Goal: Participate in discussion

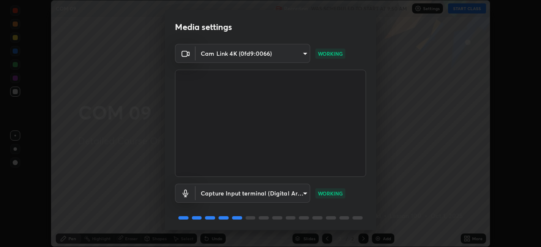
scroll to position [30, 0]
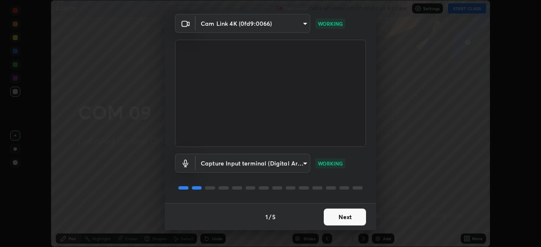
click at [328, 215] on button "Next" at bounding box center [345, 217] width 42 height 17
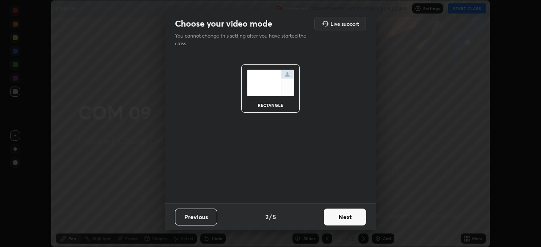
click at [330, 219] on button "Next" at bounding box center [345, 217] width 42 height 17
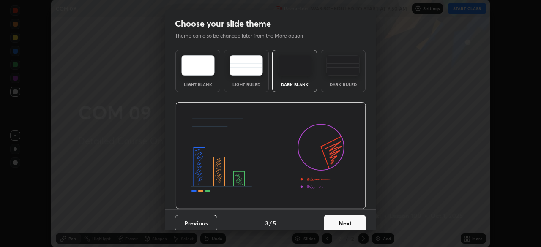
click at [331, 224] on button "Next" at bounding box center [345, 223] width 42 height 17
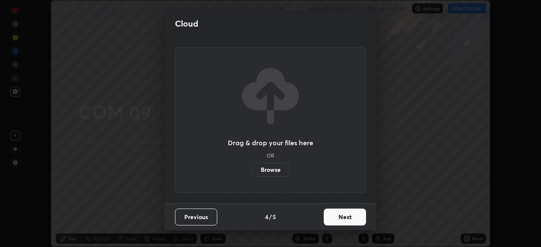
click at [333, 218] on button "Next" at bounding box center [345, 217] width 42 height 17
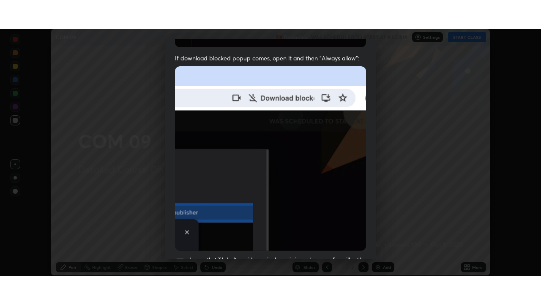
scroll to position [202, 0]
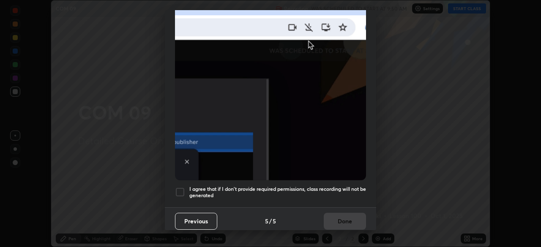
click at [181, 188] on div at bounding box center [180, 192] width 10 height 10
click at [332, 216] on button "Done" at bounding box center [345, 221] width 42 height 17
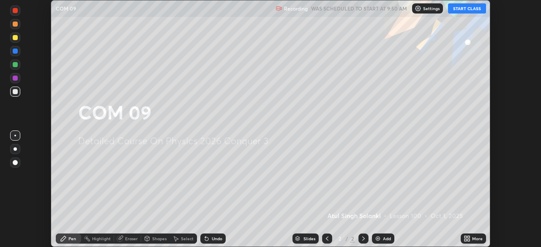
click at [468, 237] on icon at bounding box center [468, 237] width 2 height 2
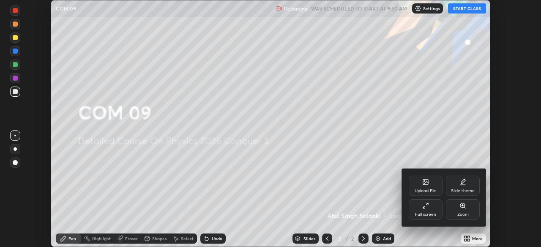
click at [427, 207] on icon at bounding box center [425, 205] width 7 height 7
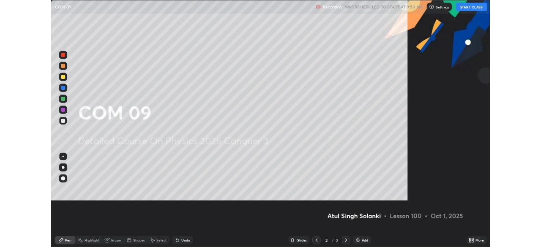
scroll to position [304, 541]
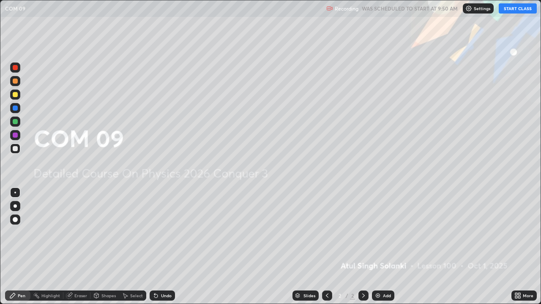
click at [517, 8] on button "START CLASS" at bounding box center [517, 8] width 38 height 10
click at [380, 247] on div "Add" at bounding box center [383, 296] width 22 height 10
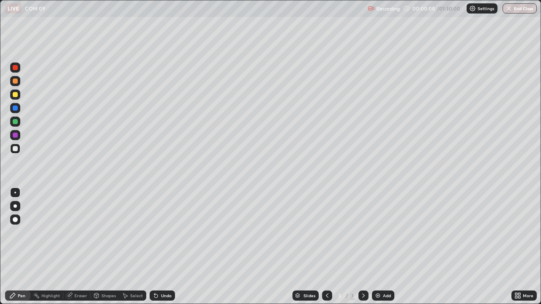
click at [17, 150] on div at bounding box center [15, 148] width 5 height 5
click at [16, 221] on div at bounding box center [15, 219] width 5 height 5
click at [381, 247] on div "Add" at bounding box center [383, 296] width 22 height 10
click at [383, 247] on div "Add" at bounding box center [387, 296] width 8 height 4
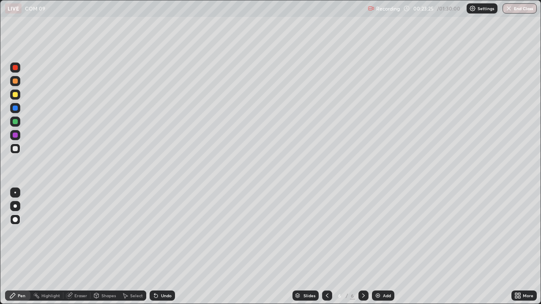
click at [326, 247] on icon at bounding box center [327, 295] width 7 height 7
click at [362, 247] on icon at bounding box center [363, 295] width 7 height 7
click at [384, 247] on div "Add" at bounding box center [387, 296] width 8 height 4
click at [161, 247] on div "Undo" at bounding box center [166, 296] width 11 height 4
click at [165, 247] on div "Undo" at bounding box center [166, 296] width 11 height 4
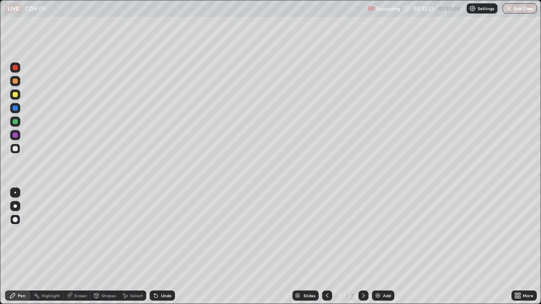
click at [167, 247] on div "Undo" at bounding box center [166, 296] width 11 height 4
click at [165, 247] on div "Undo" at bounding box center [166, 296] width 11 height 4
click at [386, 247] on div "Add" at bounding box center [387, 296] width 8 height 4
click at [135, 247] on div "Select" at bounding box center [132, 296] width 27 height 10
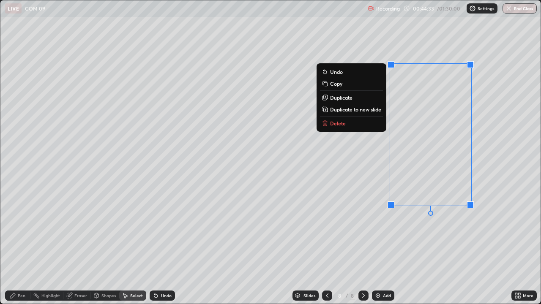
click at [378, 124] on button "Delete" at bounding box center [351, 123] width 63 height 10
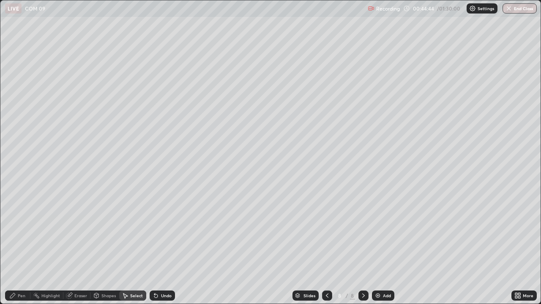
click at [326, 247] on icon at bounding box center [327, 295] width 7 height 7
click at [83, 247] on div "Eraser" at bounding box center [80, 296] width 13 height 4
click at [24, 247] on div "Pen" at bounding box center [22, 296] width 8 height 4
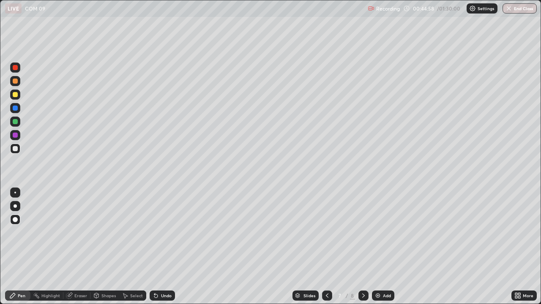
click at [131, 247] on div "Select" at bounding box center [136, 296] width 13 height 4
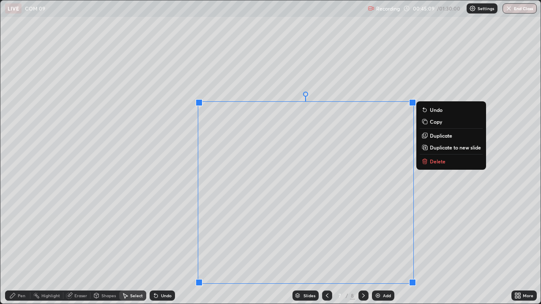
click at [438, 164] on p "Delete" at bounding box center [438, 161] width 16 height 7
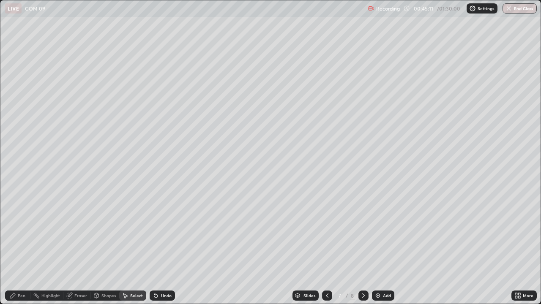
click at [22, 247] on div "Pen" at bounding box center [22, 296] width 8 height 4
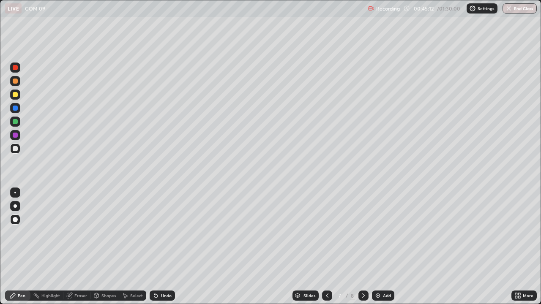
click at [22, 247] on div "Pen" at bounding box center [22, 296] width 8 height 4
click at [133, 247] on div "Select" at bounding box center [136, 296] width 13 height 4
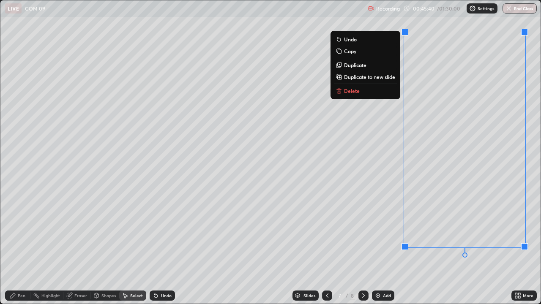
click at [390, 95] on button "Delete" at bounding box center [365, 91] width 63 height 10
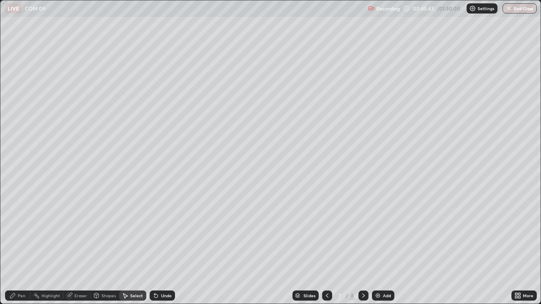
click at [22, 247] on div "Pen" at bounding box center [17, 296] width 25 height 10
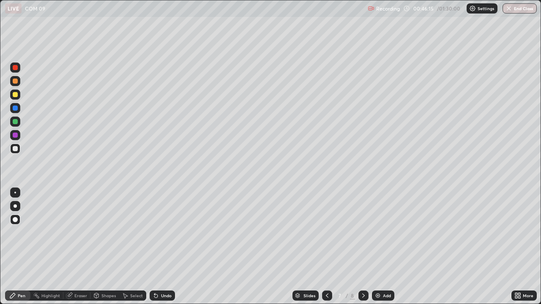
click at [164, 247] on div "Undo" at bounding box center [166, 296] width 11 height 4
click at [163, 247] on div "Undo" at bounding box center [166, 296] width 11 height 4
click at [165, 247] on div "Undo" at bounding box center [162, 296] width 25 height 10
click at [164, 247] on div "Undo" at bounding box center [162, 296] width 25 height 10
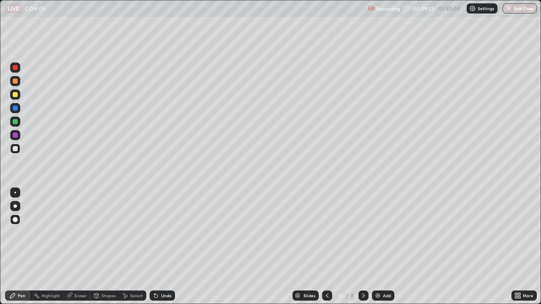
click at [364, 247] on icon at bounding box center [363, 295] width 7 height 7
click at [166, 247] on div "Undo" at bounding box center [166, 296] width 11 height 4
click at [164, 247] on div "Undo" at bounding box center [166, 296] width 11 height 4
click at [166, 247] on div "Undo" at bounding box center [166, 296] width 11 height 4
click at [79, 247] on div "Eraser" at bounding box center [80, 296] width 13 height 4
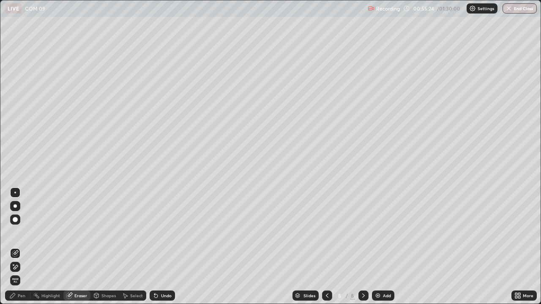
click at [16, 247] on div "Pen" at bounding box center [17, 296] width 25 height 10
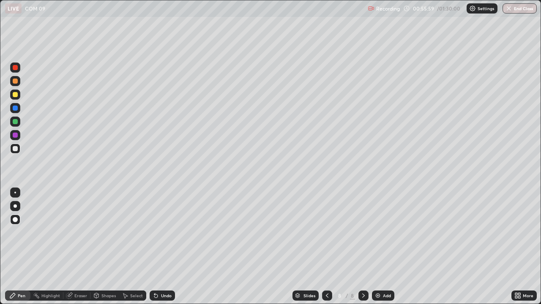
click at [384, 247] on div "Add" at bounding box center [387, 296] width 8 height 4
click at [78, 247] on div "Eraser" at bounding box center [80, 296] width 13 height 4
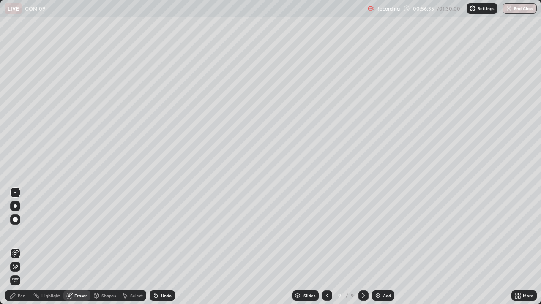
click at [22, 247] on div "Pen" at bounding box center [22, 296] width 8 height 4
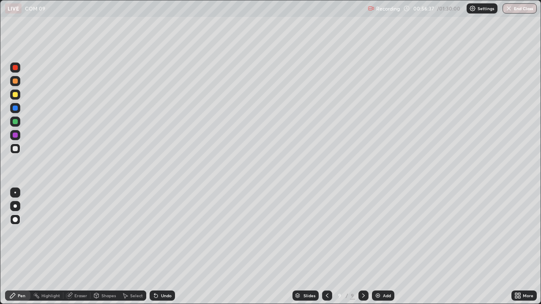
click at [82, 247] on div "Eraser" at bounding box center [76, 296] width 27 height 10
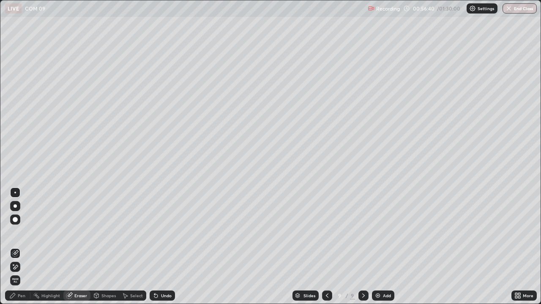
click at [20, 247] on div "Pen" at bounding box center [22, 296] width 8 height 4
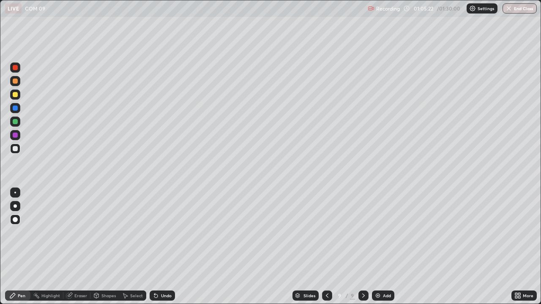
click at [101, 247] on div "Shapes" at bounding box center [108, 296] width 14 height 4
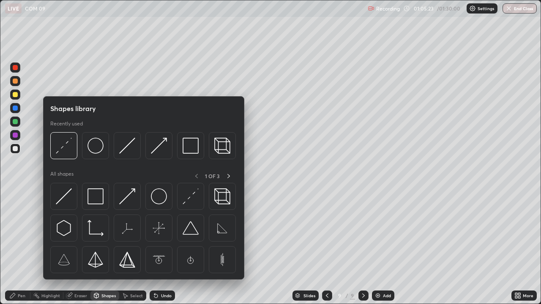
click at [78, 247] on div "Eraser" at bounding box center [80, 296] width 13 height 4
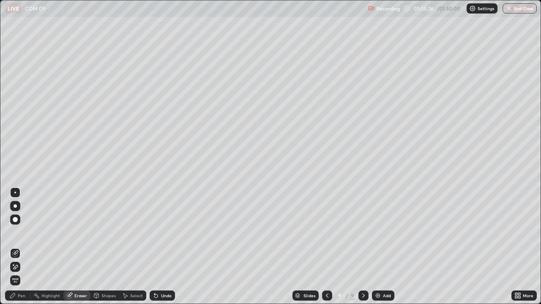
click at [22, 247] on div "Pen" at bounding box center [22, 296] width 8 height 4
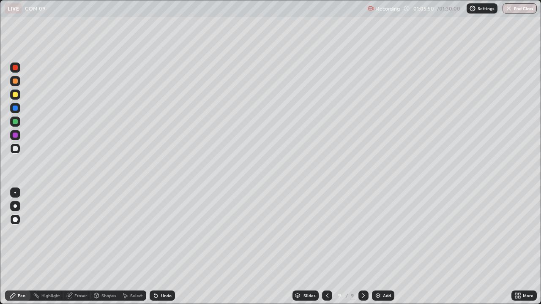
click at [135, 247] on div "Select" at bounding box center [136, 296] width 13 height 4
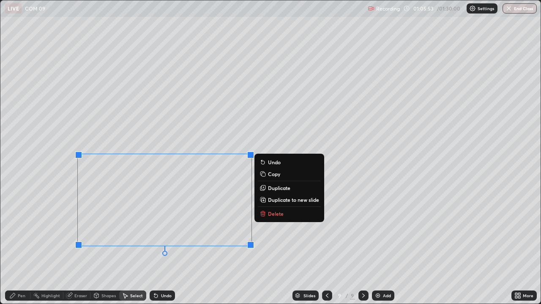
click at [271, 216] on p "Delete" at bounding box center [276, 213] width 16 height 7
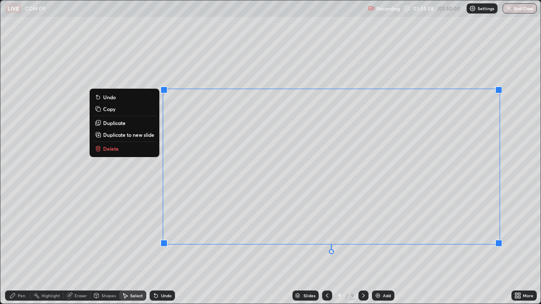
click at [136, 152] on button "Delete" at bounding box center [124, 149] width 63 height 10
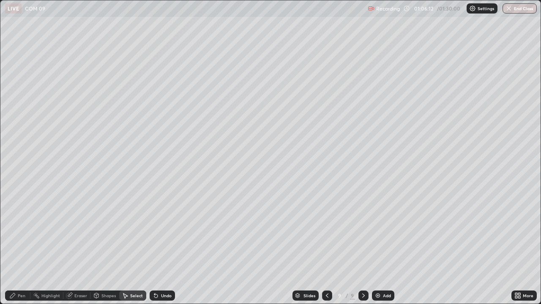
click at [22, 247] on div "Pen" at bounding box center [22, 296] width 8 height 4
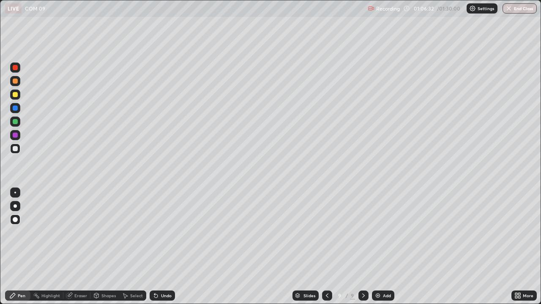
click at [164, 247] on div "Undo" at bounding box center [166, 296] width 11 height 4
click at [166, 247] on div "Undo" at bounding box center [166, 296] width 11 height 4
click at [129, 247] on div "Select" at bounding box center [132, 296] width 27 height 10
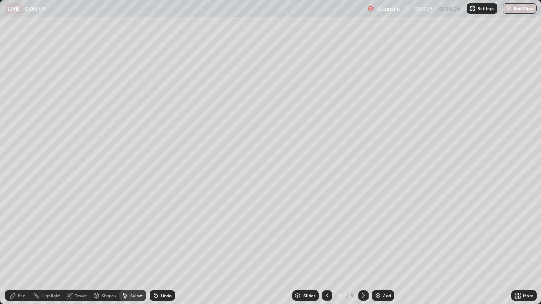
click at [133, 247] on div "Select" at bounding box center [136, 296] width 13 height 4
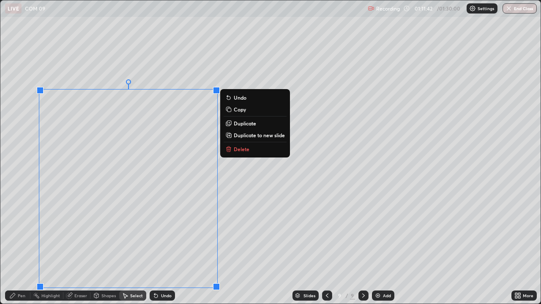
click at [228, 150] on icon at bounding box center [228, 150] width 0 height 2
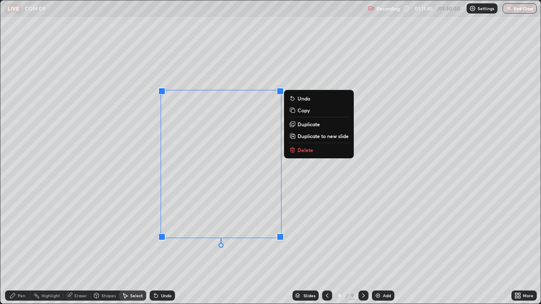
click at [300, 148] on p "Delete" at bounding box center [305, 150] width 16 height 7
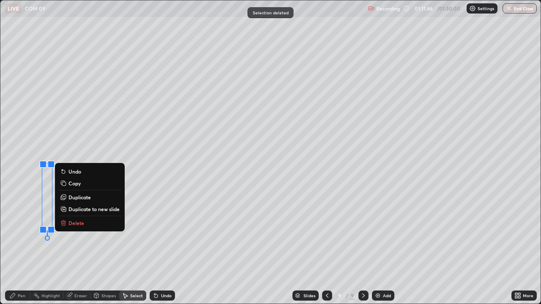
click at [95, 223] on button "Delete" at bounding box center [89, 223] width 63 height 10
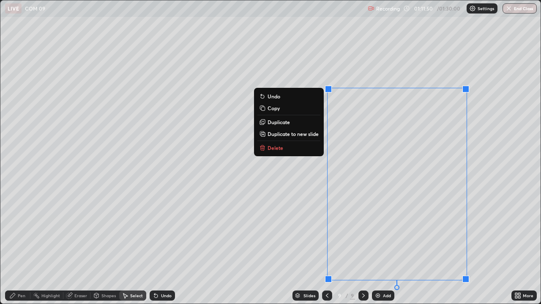
click at [298, 145] on button "Delete" at bounding box center [288, 148] width 63 height 10
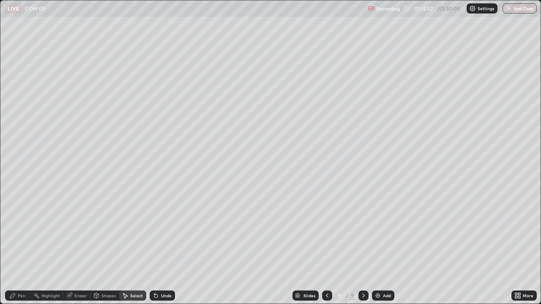
click at [12, 247] on icon at bounding box center [12, 295] width 5 height 5
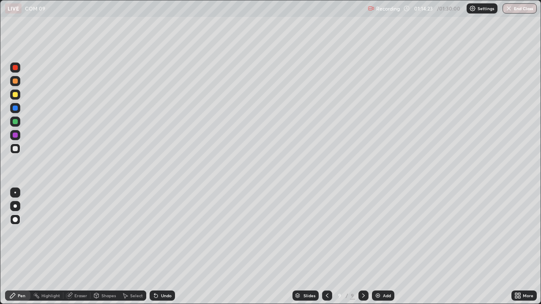
click at [379, 247] on img at bounding box center [377, 295] width 7 height 7
click at [385, 247] on div "Add" at bounding box center [387, 296] width 8 height 4
click at [161, 247] on div "Undo" at bounding box center [166, 296] width 11 height 4
click at [163, 247] on div "Undo" at bounding box center [162, 296] width 25 height 10
click at [162, 247] on div "Undo" at bounding box center [162, 296] width 25 height 10
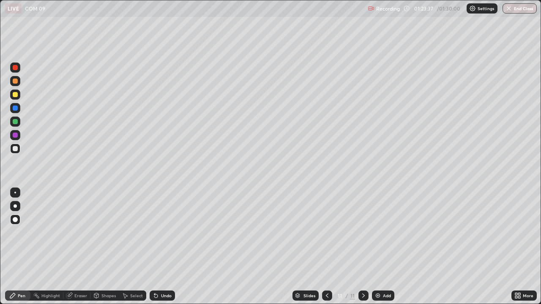
click at [76, 247] on div "Eraser" at bounding box center [76, 296] width 27 height 10
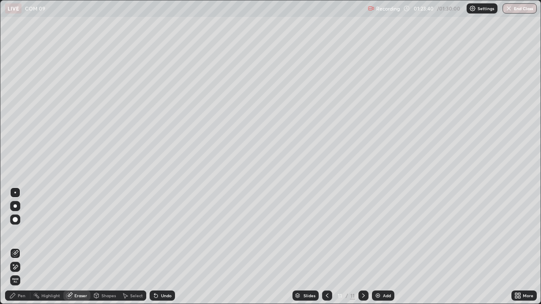
click at [19, 247] on div "Pen" at bounding box center [22, 296] width 8 height 4
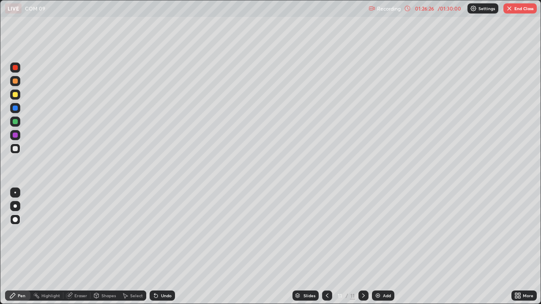
click at [379, 247] on img at bounding box center [377, 295] width 7 height 7
click at [76, 247] on div "Eraser" at bounding box center [80, 296] width 13 height 4
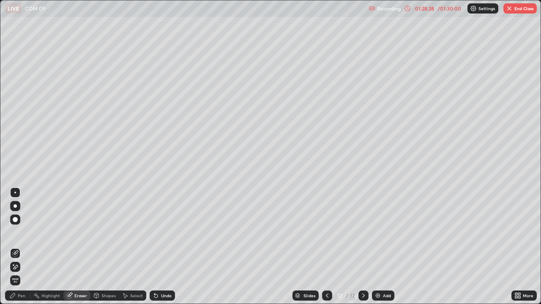
click at [130, 247] on div "Select" at bounding box center [136, 296] width 13 height 4
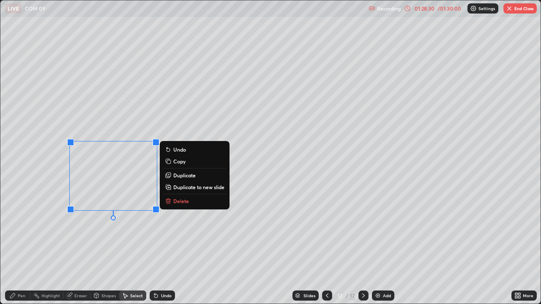
click at [180, 202] on p "Delete" at bounding box center [181, 201] width 16 height 7
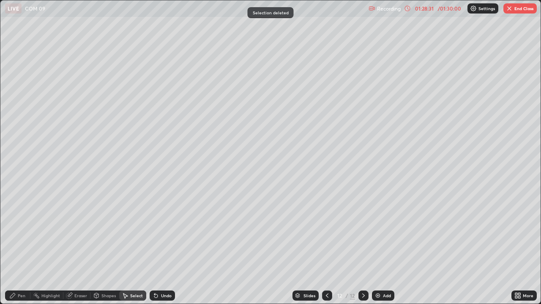
click at [23, 247] on div "Pen" at bounding box center [22, 296] width 8 height 4
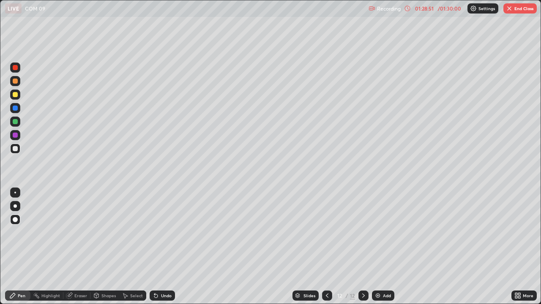
click at [518, 9] on button "End Class" at bounding box center [519, 8] width 33 height 10
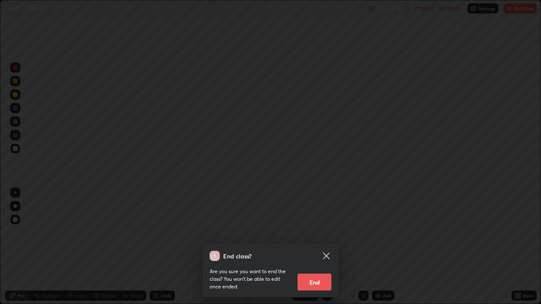
click at [321, 247] on button "End" at bounding box center [314, 282] width 34 height 17
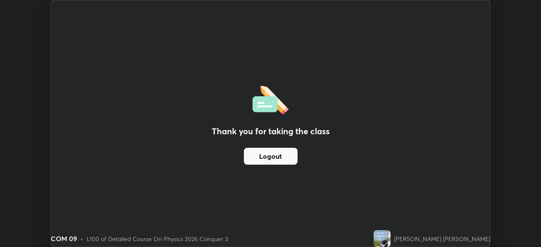
scroll to position [41990, 41696]
